Goal: Task Accomplishment & Management: Manage account settings

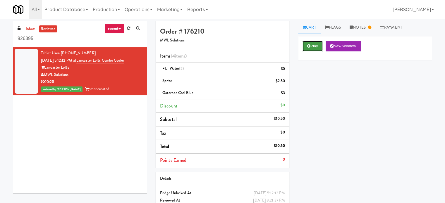
click at [314, 44] on button "Play" at bounding box center [312, 46] width 20 height 11
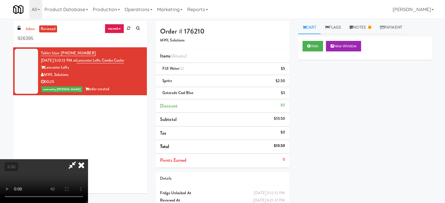
drag, startPoint x: 113, startPoint y: 124, endPoint x: 113, endPoint y: 117, distance: 7.6
click at [88, 159] on video at bounding box center [44, 181] width 88 height 44
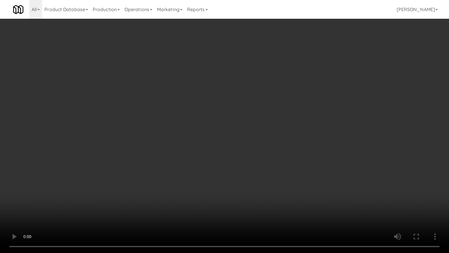
click at [171, 126] on video at bounding box center [224, 126] width 449 height 253
click at [186, 126] on video at bounding box center [224, 126] width 449 height 253
click at [198, 128] on video at bounding box center [224, 126] width 449 height 253
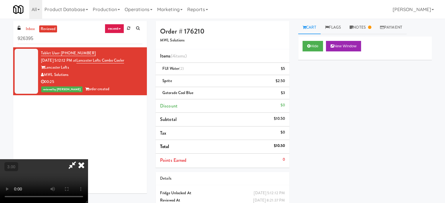
click at [88, 159] on icon at bounding box center [81, 165] width 13 height 12
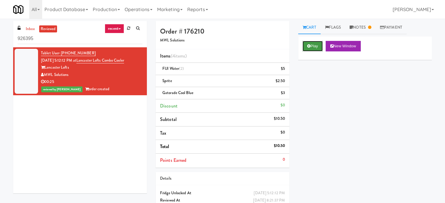
click at [311, 47] on button "Play" at bounding box center [312, 46] width 20 height 11
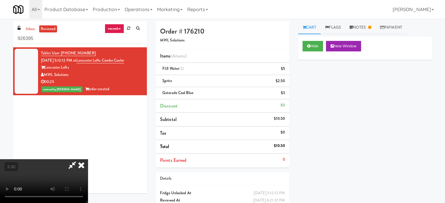
click at [88, 159] on video at bounding box center [44, 181] width 88 height 44
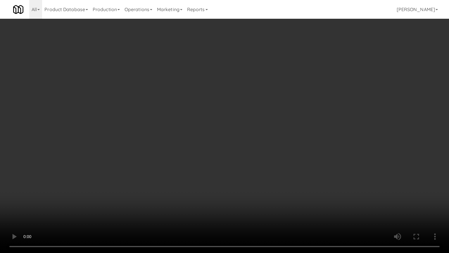
click at [176, 143] on video at bounding box center [224, 126] width 449 height 253
click at [177, 140] on video at bounding box center [224, 126] width 449 height 253
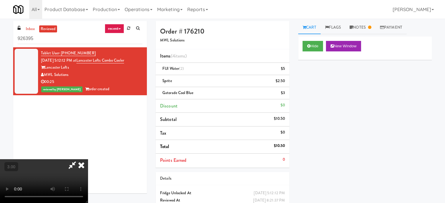
click at [88, 159] on icon at bounding box center [81, 165] width 13 height 12
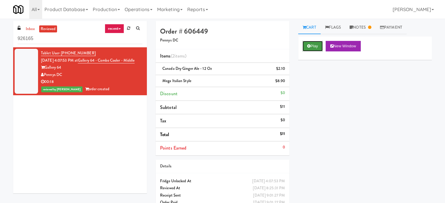
click at [311, 47] on button "Play" at bounding box center [312, 46] width 20 height 11
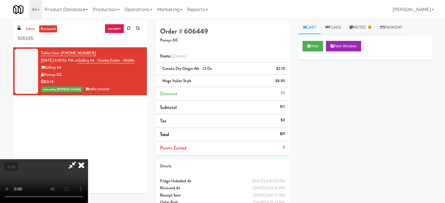
click at [88, 159] on video at bounding box center [44, 181] width 88 height 44
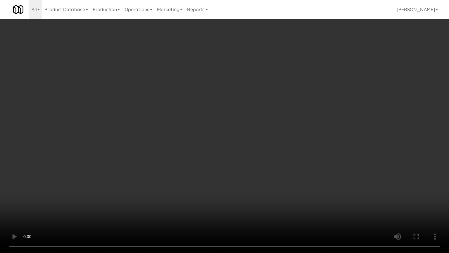
click at [316, 203] on video at bounding box center [224, 126] width 449 height 253
click at [329, 203] on video at bounding box center [224, 126] width 449 height 253
click at [253, 179] on video at bounding box center [224, 126] width 449 height 253
click at [256, 168] on video at bounding box center [224, 126] width 449 height 253
click at [214, 179] on video at bounding box center [224, 126] width 449 height 253
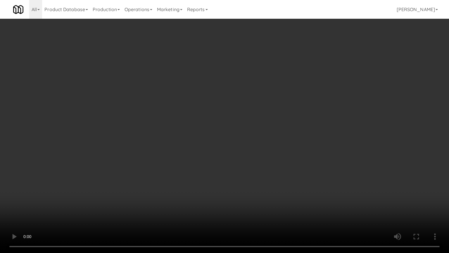
click at [224, 193] on video at bounding box center [224, 126] width 449 height 253
drag, startPoint x: 212, startPoint y: 196, endPoint x: 215, endPoint y: 176, distance: 20.4
click at [213, 195] on video at bounding box center [224, 126] width 449 height 253
click at [239, 154] on video at bounding box center [224, 126] width 449 height 253
click at [239, 133] on video at bounding box center [224, 126] width 449 height 253
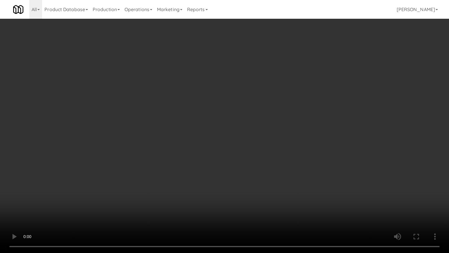
click at [239, 133] on video at bounding box center [224, 126] width 449 height 253
click at [253, 138] on video at bounding box center [224, 126] width 449 height 253
click at [282, 139] on video at bounding box center [224, 126] width 449 height 253
click at [280, 140] on video at bounding box center [224, 126] width 449 height 253
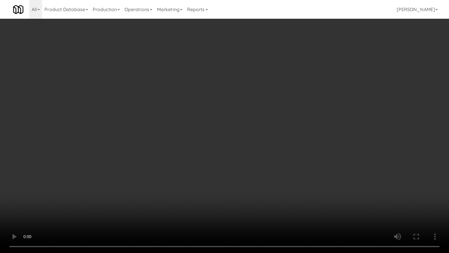
click at [305, 144] on video at bounding box center [224, 126] width 449 height 253
click at [305, 145] on video at bounding box center [224, 126] width 449 height 253
click at [317, 145] on video at bounding box center [224, 126] width 449 height 253
click at [308, 145] on video at bounding box center [224, 126] width 449 height 253
click at [258, 149] on video at bounding box center [224, 126] width 449 height 253
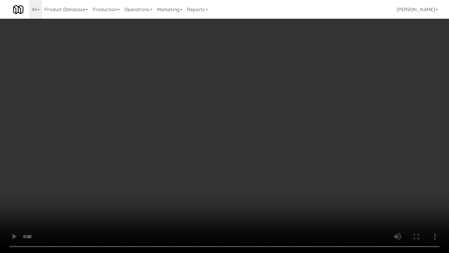
click at [255, 146] on video at bounding box center [224, 126] width 449 height 253
click at [197, 152] on video at bounding box center [224, 126] width 449 height 253
click at [198, 150] on video at bounding box center [224, 126] width 449 height 253
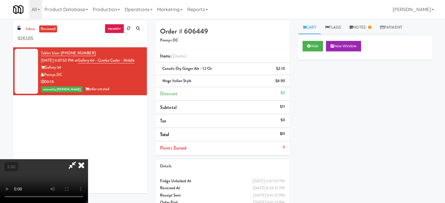
click at [88, 159] on icon at bounding box center [81, 165] width 13 height 12
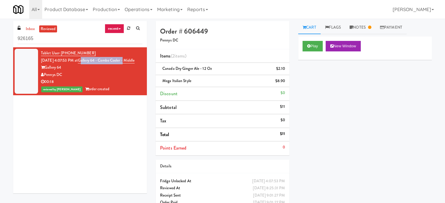
drag, startPoint x: 135, startPoint y: 62, endPoint x: 90, endPoint y: 62, distance: 45.3
click at [90, 62] on div "Tablet User · (703) 216-4369 Aug 23, 2025 4:07:53 PM at Gallery 64 - Combo Cool…" at bounding box center [92, 71] width 102 height 43
click at [121, 71] on div "Gallery 64" at bounding box center [92, 67] width 102 height 7
drag, startPoint x: 137, startPoint y: 60, endPoint x: 89, endPoint y: 62, distance: 48.6
click at [89, 62] on div "Tablet User · (703) 216-4369 Aug 23, 2025 4:07:53 PM at Gallery 64 - Combo Cool…" at bounding box center [92, 71] width 102 height 43
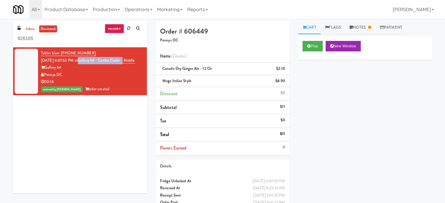
copy link "Gallery 64 - Combo Cooler -"
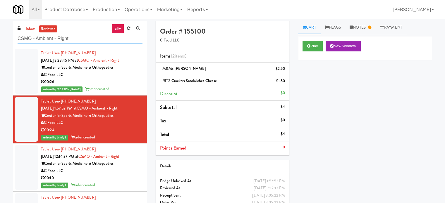
click at [90, 42] on input "CSMO - Ambient - Right" at bounding box center [80, 38] width 125 height 11
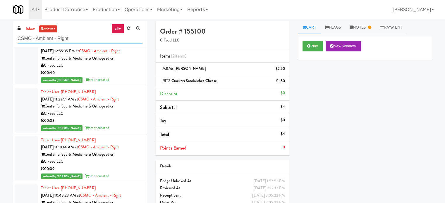
click at [90, 42] on input "CSMO - Ambient - Right" at bounding box center [80, 38] width 125 height 11
drag, startPoint x: 0, startPoint y: 0, endPoint x: 90, endPoint y: 43, distance: 99.8
click at [90, 43] on input "CSMO - Ambient - Right" at bounding box center [80, 38] width 125 height 11
paste input "Gallery 64 - Combo Cooler -"
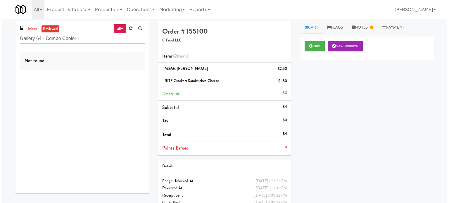
scroll to position [0, 0]
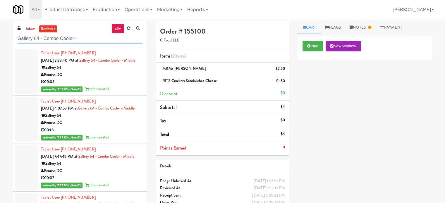
type input "Gallery 64 - Combo Cooler -"
click at [113, 93] on div "reviewed by Sophia N order created" at bounding box center [92, 89] width 102 height 7
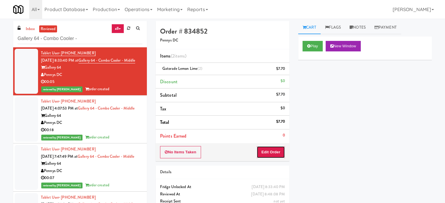
click at [278, 156] on button "Edit Order" at bounding box center [271, 152] width 28 height 12
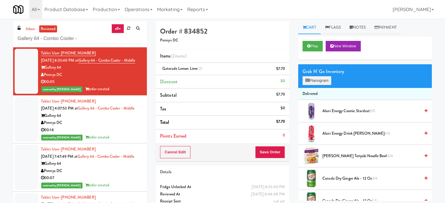
drag, startPoint x: 321, startPoint y: 73, endPoint x: 320, endPoint y: 79, distance: 5.6
click at [320, 75] on div "Grab N' Go Inventory" at bounding box center [364, 71] width 125 height 9
click at [321, 80] on button "Planogram" at bounding box center [316, 80] width 29 height 9
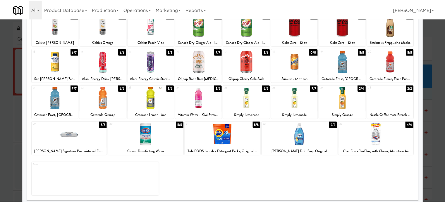
scroll to position [84, 0]
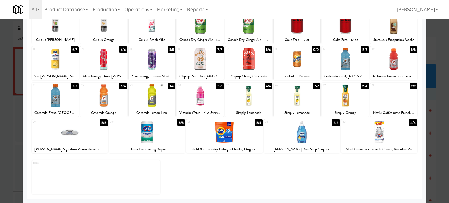
click at [434, 116] on div at bounding box center [224, 101] width 449 height 203
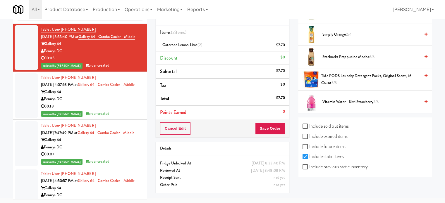
scroll to position [685, 0]
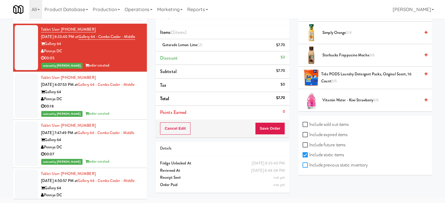
click at [305, 163] on input "Include previous static inventory" at bounding box center [305, 165] width 7 height 5
checkbox input "true"
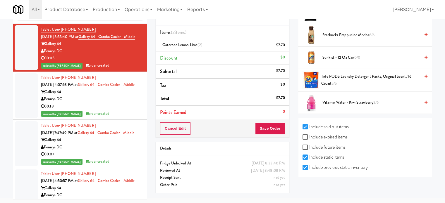
scroll to position [1112, 0]
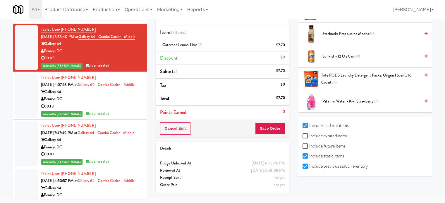
click at [121, 110] on div "00:18" at bounding box center [92, 106] width 102 height 7
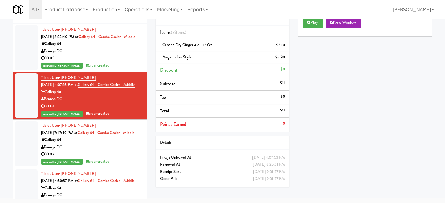
click at [128, 151] on div "Pennys DC" at bounding box center [92, 147] width 102 height 7
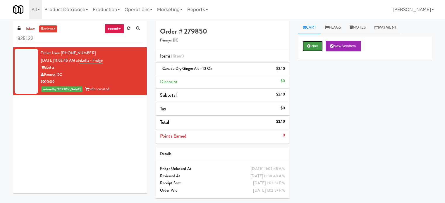
click at [318, 47] on button "Play" at bounding box center [312, 46] width 20 height 11
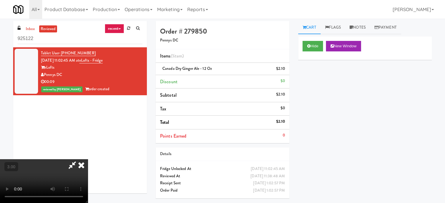
click at [88, 159] on video at bounding box center [44, 181] width 88 height 44
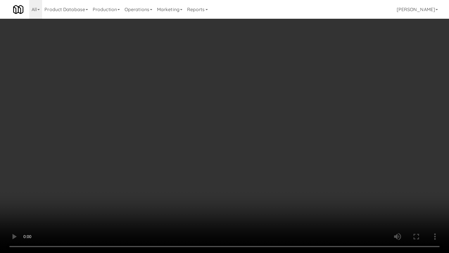
click at [191, 121] on video at bounding box center [224, 126] width 449 height 253
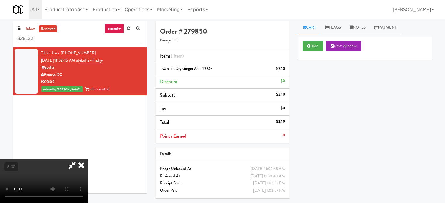
click at [88, 159] on icon at bounding box center [81, 165] width 13 height 12
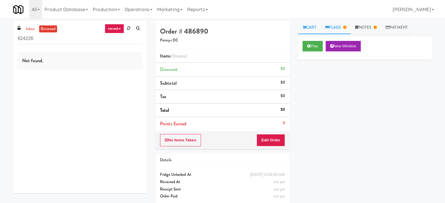
click at [343, 27] on link "Flags" at bounding box center [336, 27] width 30 height 13
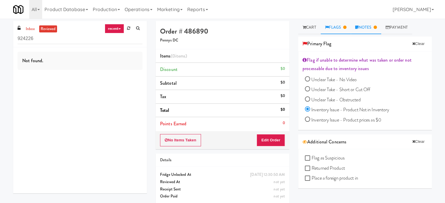
click at [377, 27] on icon at bounding box center [375, 27] width 3 height 4
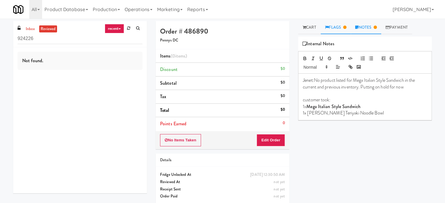
click at [332, 26] on link "Flags" at bounding box center [336, 27] width 30 height 13
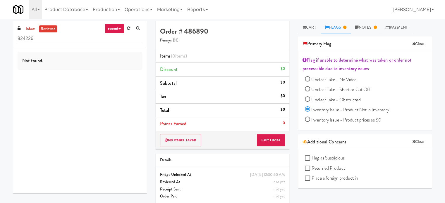
click at [309, 109] on input "Inventory Issue - Product Not in Inventory" at bounding box center [307, 109] width 5 height 5
click at [415, 43] on button "Clear" at bounding box center [418, 43] width 18 height 9
click at [310, 107] on label "Inventory Issue - Product Not in Inventory" at bounding box center [347, 110] width 84 height 9
click at [310, 107] on input "Inventory Issue - Product Not in Inventory" at bounding box center [307, 109] width 5 height 5
radio input "true"
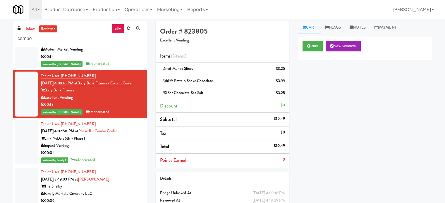
click at [128, 68] on div "reviewed by [PERSON_NAME] order created" at bounding box center [92, 63] width 102 height 7
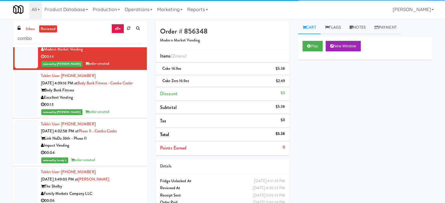
scroll to position [379, 0]
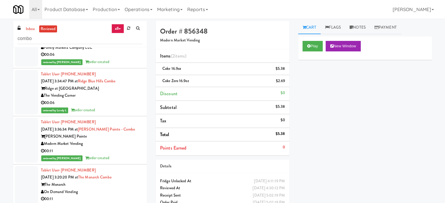
click at [122, 107] on div "00:06" at bounding box center [92, 102] width 102 height 7
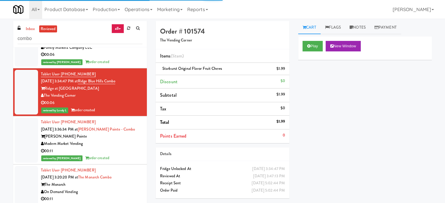
click at [126, 155] on div "00:11" at bounding box center [92, 151] width 102 height 7
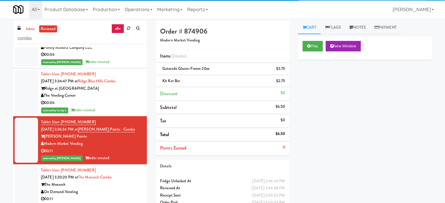
scroll to position [525, 0]
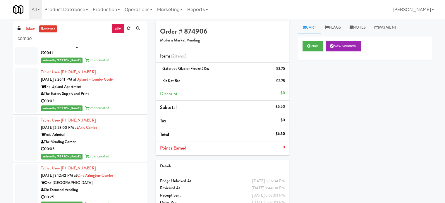
click at [139, 67] on li "Tablet User · (240) 714-9728 [DATE] 3:20:20 PM at The Monarch Combo The Monarch…" at bounding box center [80, 42] width 134 height 48
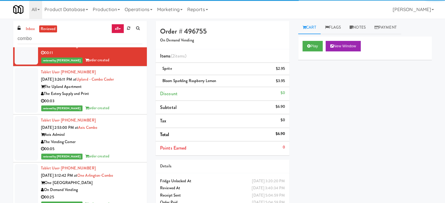
click at [116, 112] on div "reviewed by [PERSON_NAME] order created" at bounding box center [92, 108] width 102 height 7
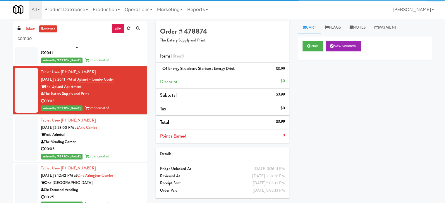
click at [124, 146] on div "The Vending Corner" at bounding box center [92, 142] width 102 height 7
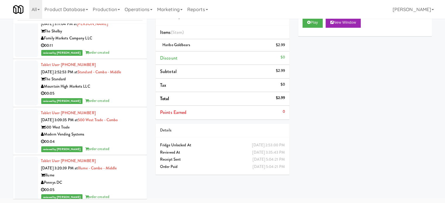
scroll to position [1110, 0]
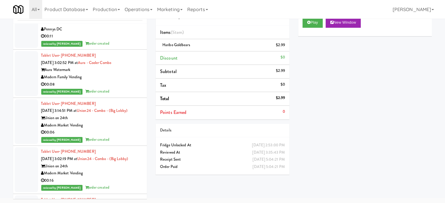
click at [120, 40] on div "00:11" at bounding box center [92, 36] width 102 height 7
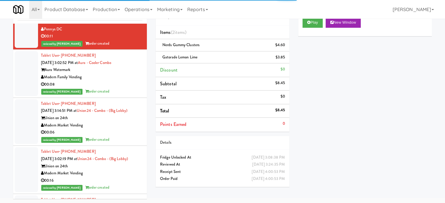
drag, startPoint x: 118, startPoint y: 97, endPoint x: 121, endPoint y: 108, distance: 11.9
click at [118, 88] on div "00:08" at bounding box center [92, 84] width 102 height 7
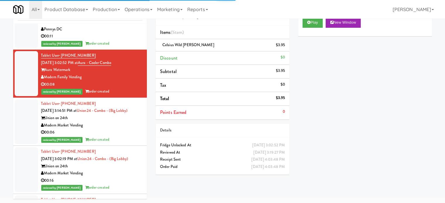
click at [125, 122] on div "Union on 24th" at bounding box center [92, 118] width 102 height 7
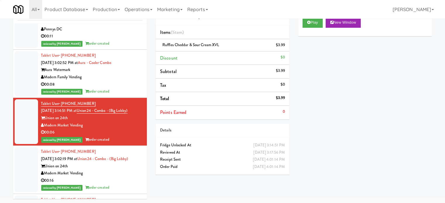
drag, startPoint x: 118, startPoint y: 189, endPoint x: 122, endPoint y: 157, distance: 32.7
click at [118, 177] on div "Modern Market Vending" at bounding box center [92, 173] width 102 height 7
